Goal: Information Seeking & Learning: Check status

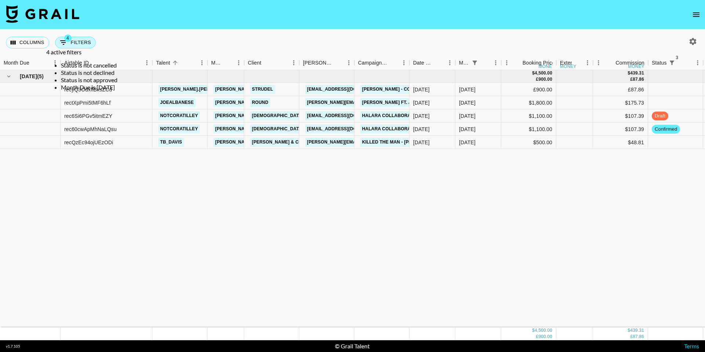
click at [81, 40] on button "4 Filters" at bounding box center [75, 43] width 41 height 12
select select "status"
select select "not"
select select "cancelled"
select select "status"
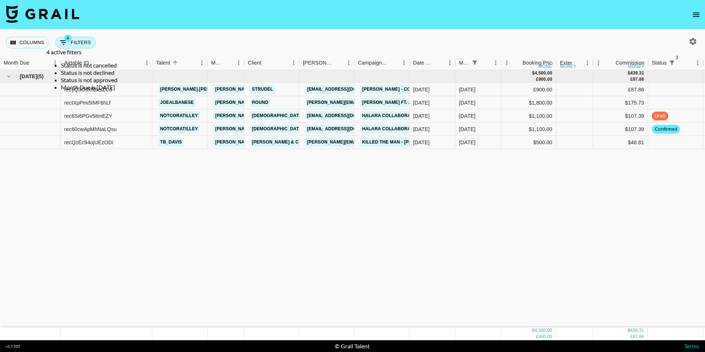
select select "not"
select select "declined"
select select "status"
select select "not"
select select "approved"
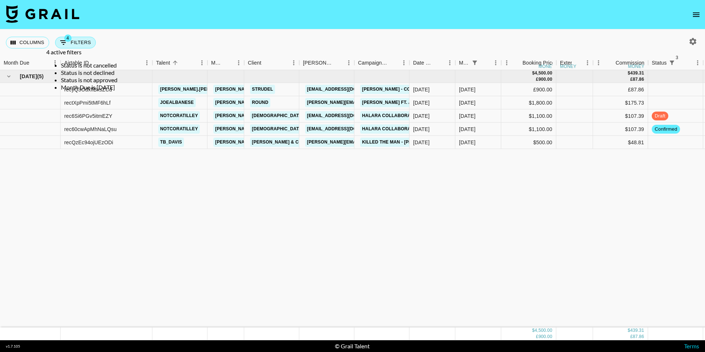
select select "monthDue2"
select select "[DATE]"
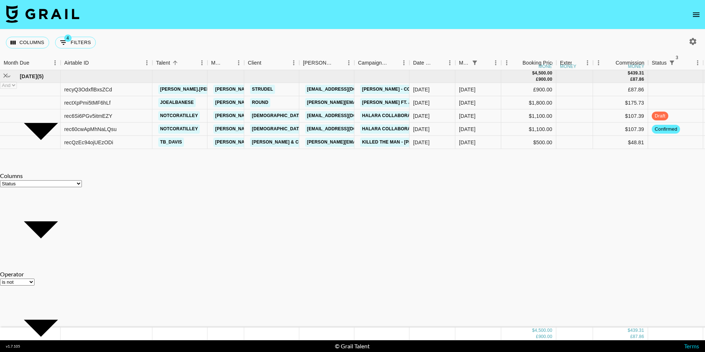
select select "is"
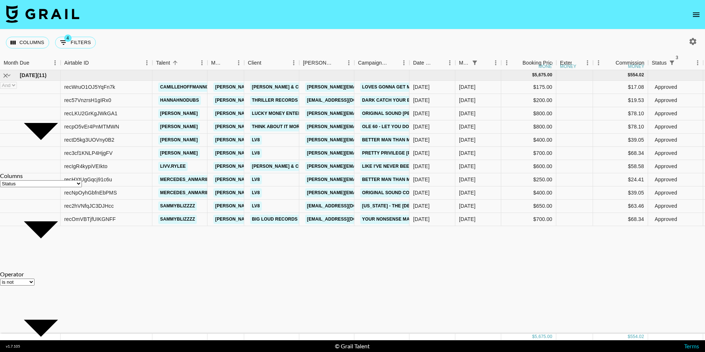
click at [173, 28] on nav at bounding box center [352, 14] width 705 height 29
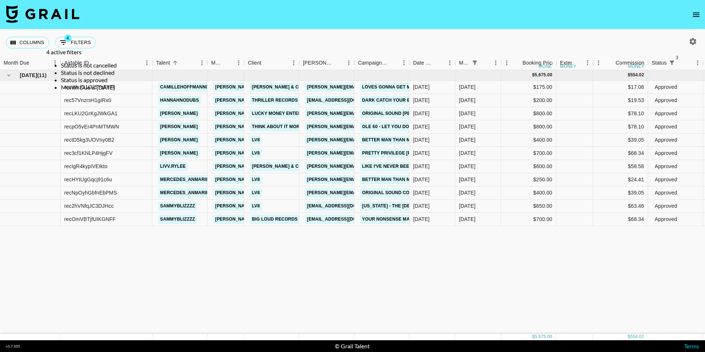
click at [84, 51] on body "Columns 4 Filters + Booking Month Due Airtable ID Talent Manager Client [PERSON…" at bounding box center [352, 176] width 705 height 352
click at [82, 46] on button "4 Filters" at bounding box center [75, 43] width 41 height 12
select select "status"
select select "not"
select select "cancelled"
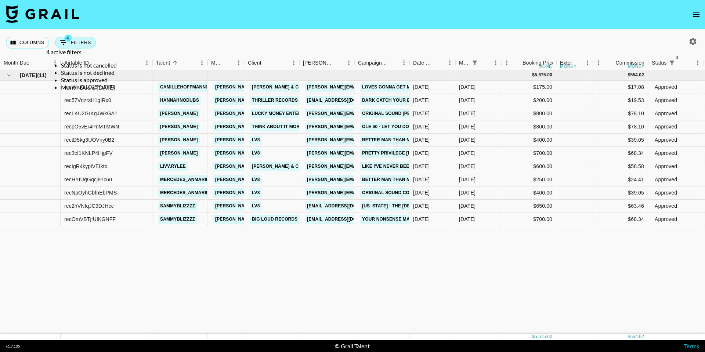
select select "status"
select select "not"
select select "declined"
select select "status"
select select "approved"
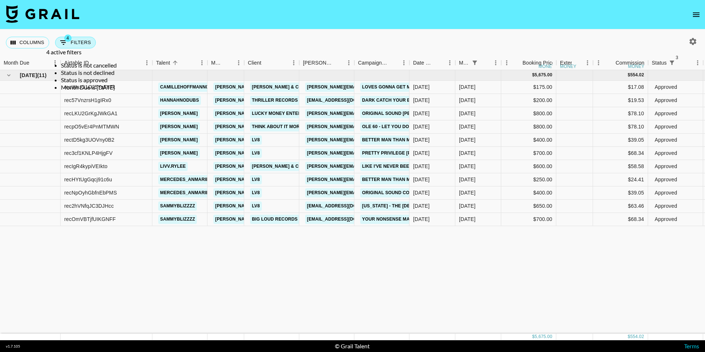
select select "monthDue2"
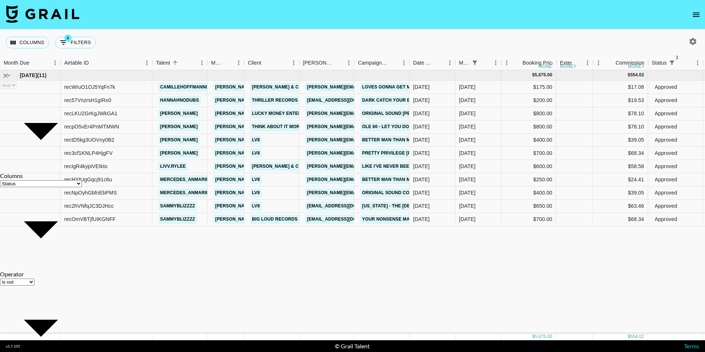
select select "[DATE]"
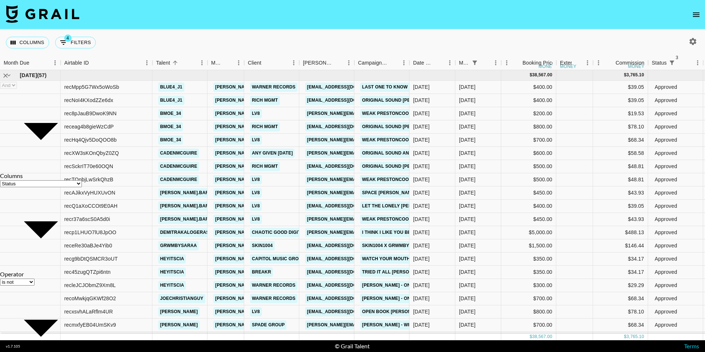
click at [229, 32] on div "Columns 4 Filters + Booking" at bounding box center [352, 42] width 705 height 26
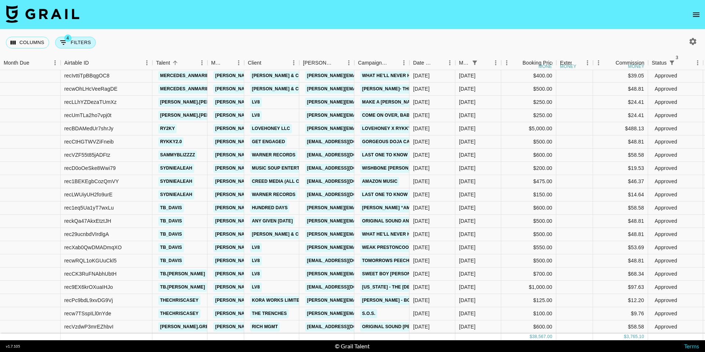
click at [89, 40] on button "4 Filters" at bounding box center [75, 43] width 41 height 12
select select "status"
select select "not"
select select "cancelled"
select select "status"
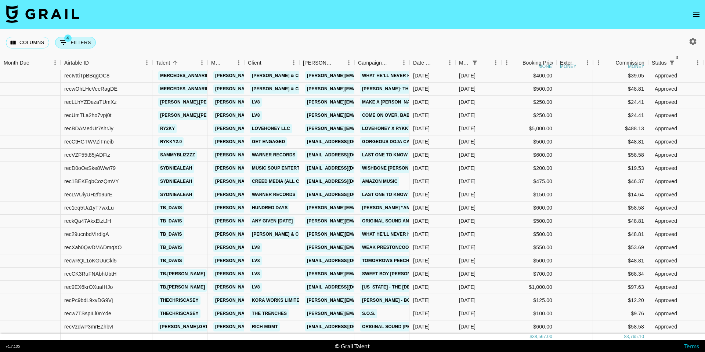
select select "not"
select select "declined"
select select "status"
select select "approved"
select select "monthDue2"
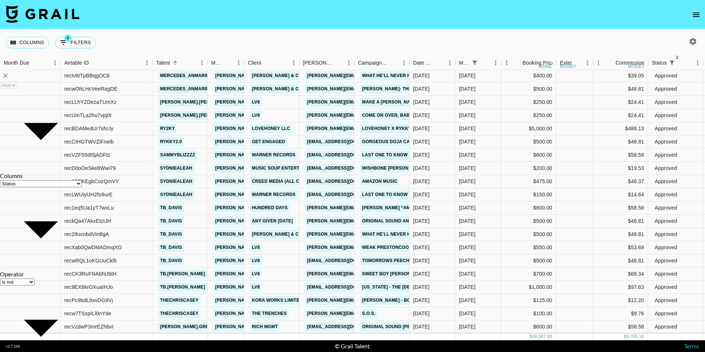
select select "[DATE]"
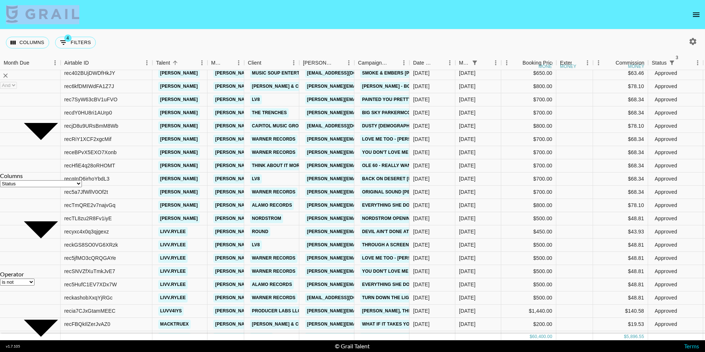
click at [213, 29] on section "Columns 4 Filters + Booking Month Due Airtable ID Talent Manager Client [PERSON…" at bounding box center [352, 176] width 705 height 352
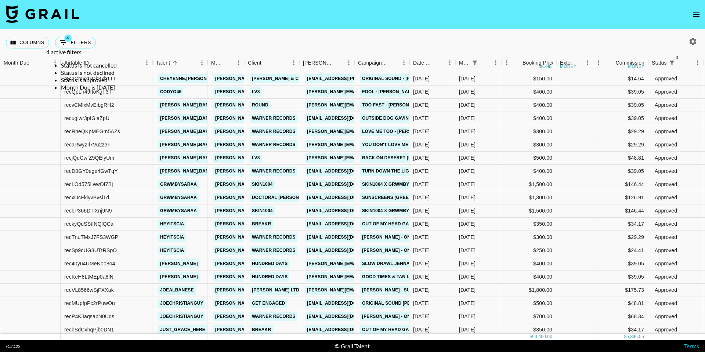
scroll to position [185, 0]
